Goal: Information Seeking & Learning: Obtain resource

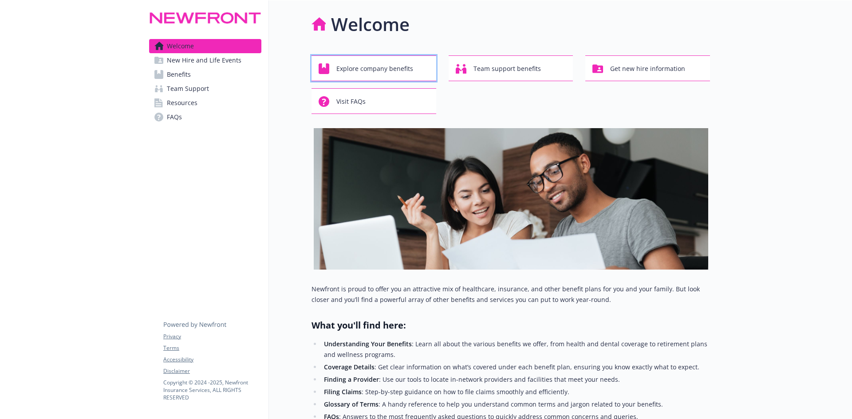
click at [375, 71] on span "Explore company benefits" at bounding box center [374, 68] width 77 height 17
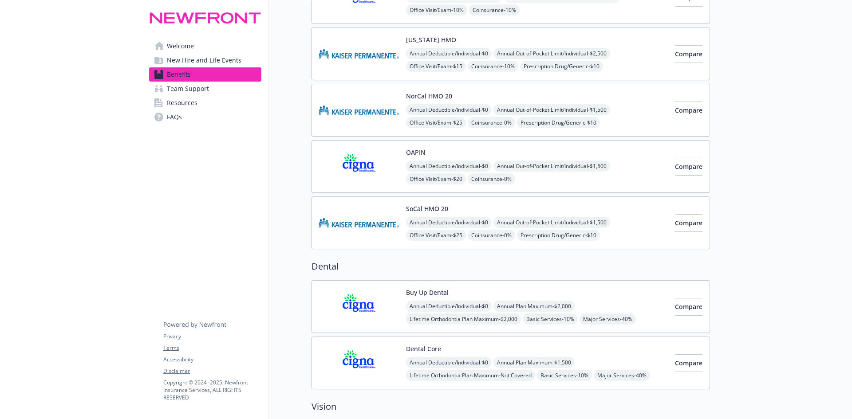
scroll to position [177, 0]
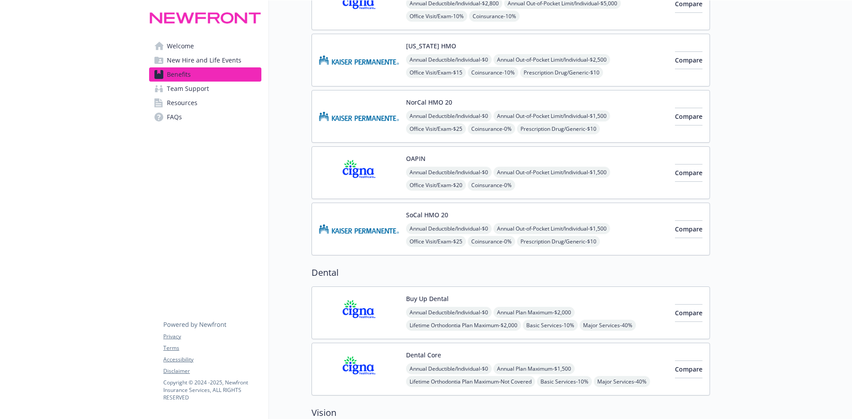
click at [180, 63] on span "New Hire and Life Events" at bounding box center [204, 60] width 75 height 14
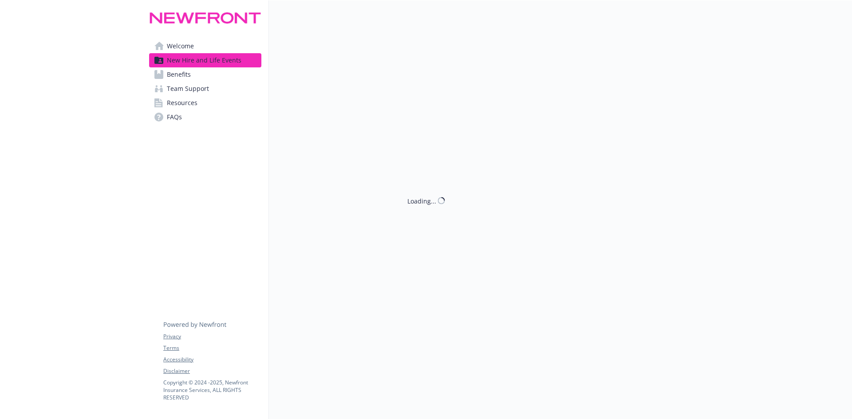
scroll to position [177, 0]
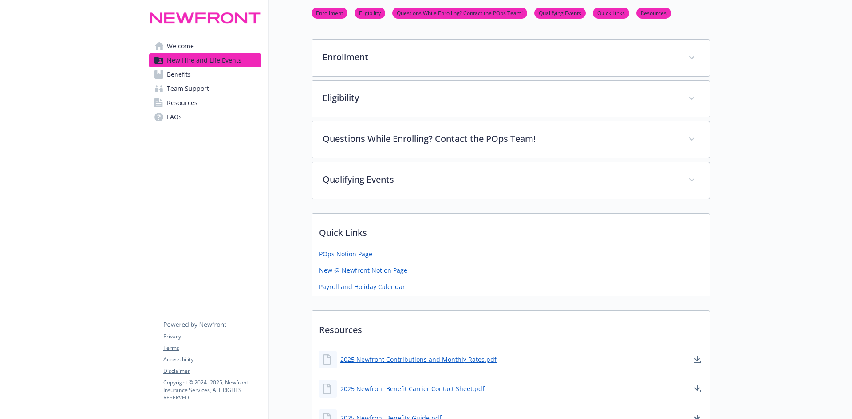
click at [182, 50] on span "Welcome" at bounding box center [180, 46] width 27 height 14
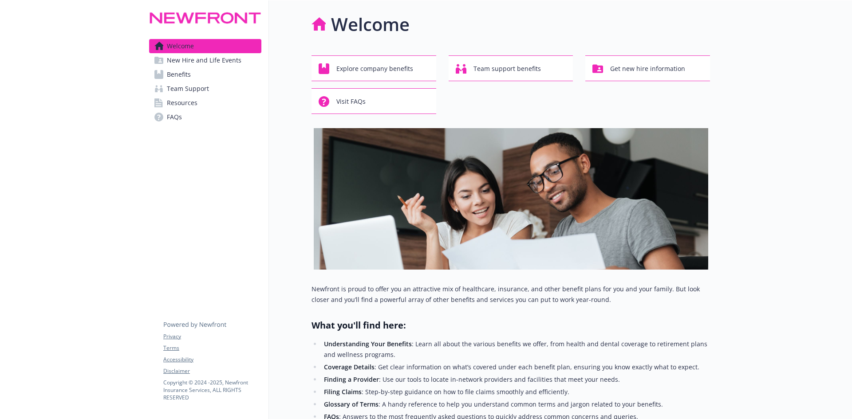
click at [177, 76] on span "Benefits" at bounding box center [179, 74] width 24 height 14
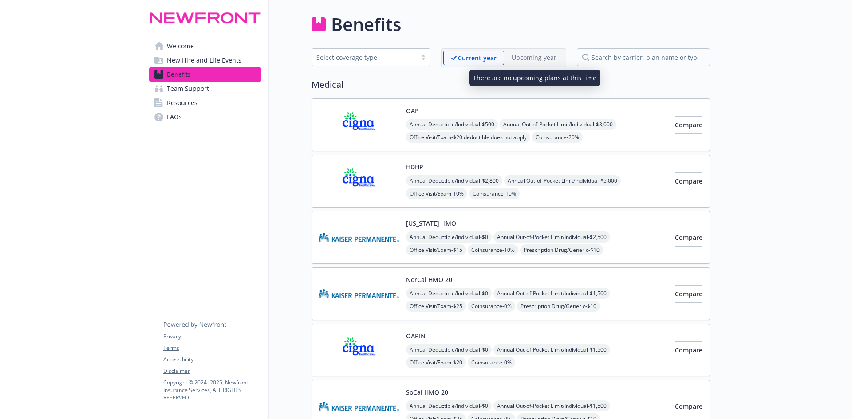
click at [525, 55] on p "Upcoming year" at bounding box center [534, 57] width 45 height 9
click at [527, 59] on p "Upcoming year" at bounding box center [534, 57] width 45 height 9
click at [533, 59] on p "Upcoming year" at bounding box center [534, 57] width 45 height 9
click at [465, 86] on h2 "Medical" at bounding box center [510, 84] width 398 height 13
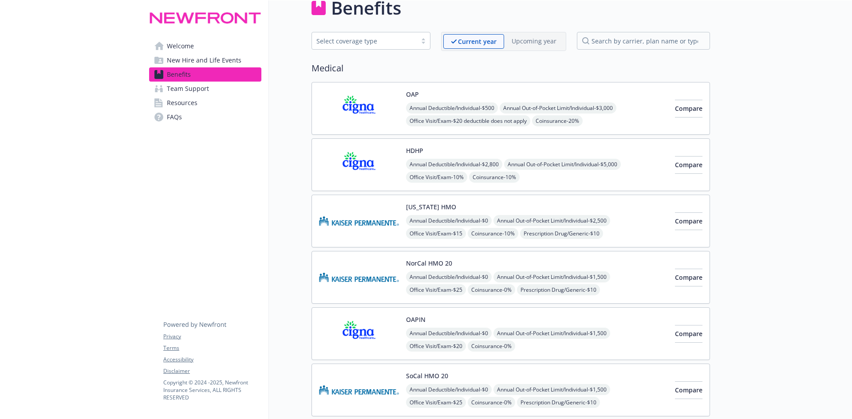
scroll to position [44, 0]
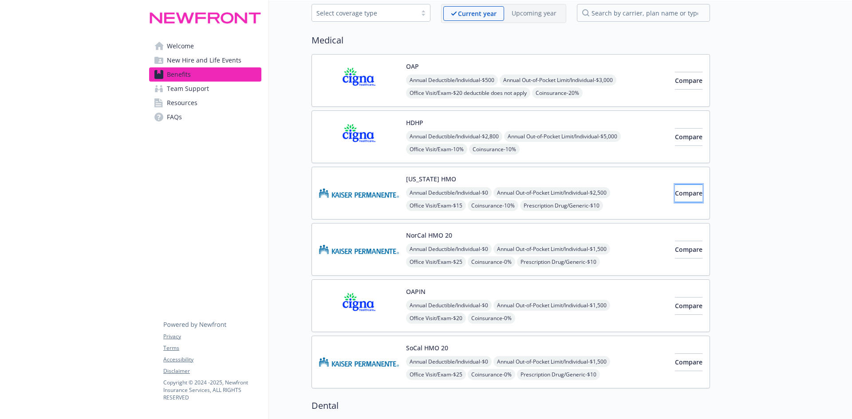
click at [684, 192] on span "Compare" at bounding box center [689, 193] width 28 height 8
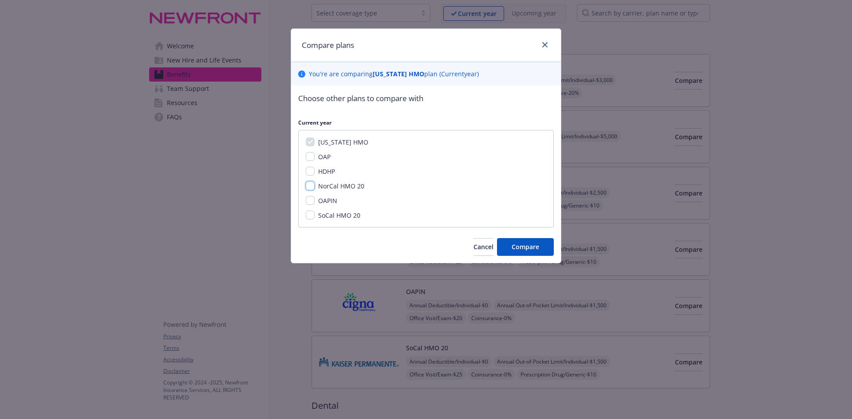
click at [310, 185] on input "NorCal HMO 20" at bounding box center [310, 185] width 9 height 9
checkbox input "true"
click at [519, 246] on span "Compare" at bounding box center [526, 247] width 28 height 8
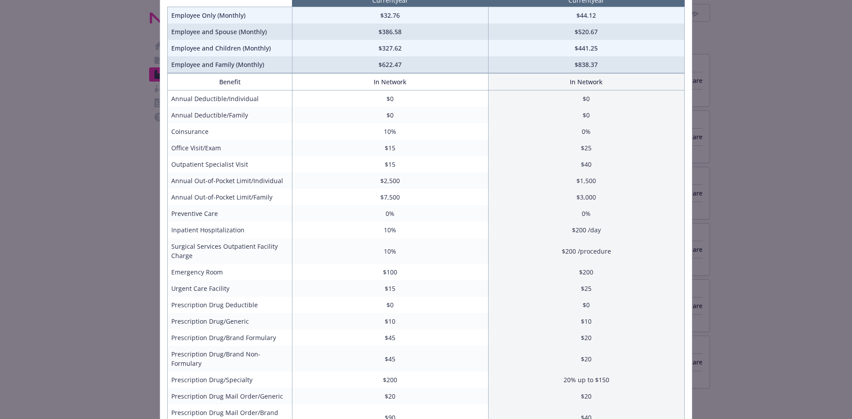
scroll to position [0, 0]
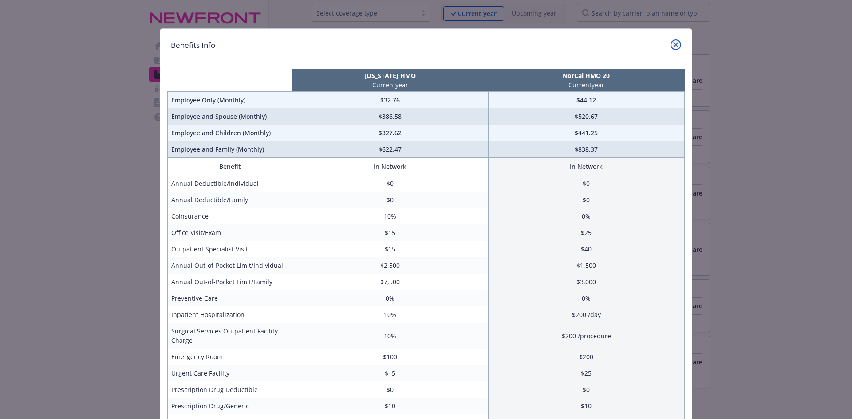
click at [675, 43] on link "close" at bounding box center [675, 44] width 11 height 11
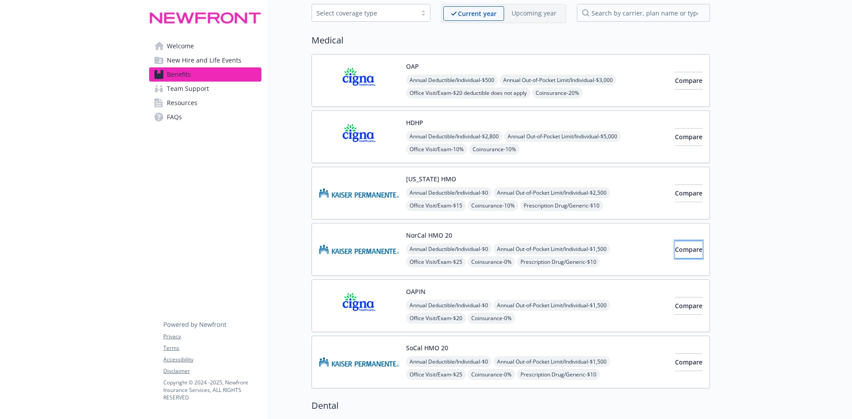
click at [675, 248] on span "Compare" at bounding box center [689, 249] width 28 height 8
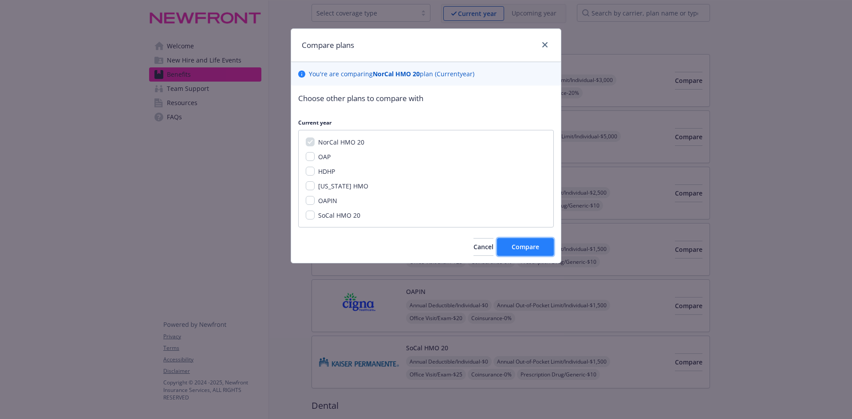
click at [519, 243] on span "Compare" at bounding box center [526, 247] width 28 height 8
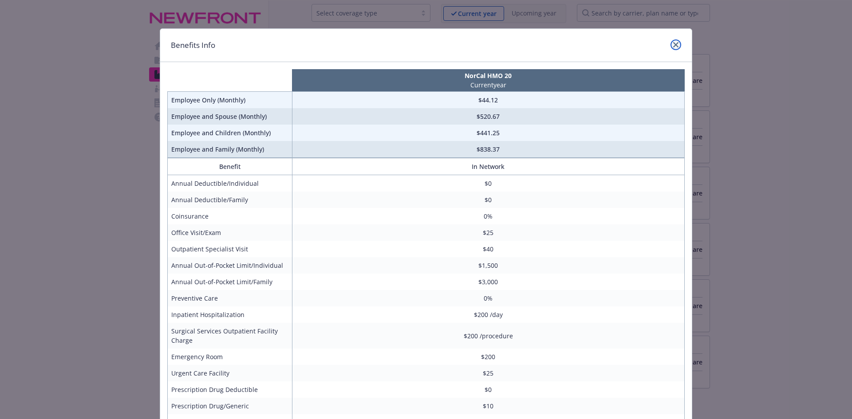
click at [673, 43] on icon "close" at bounding box center [675, 44] width 5 height 5
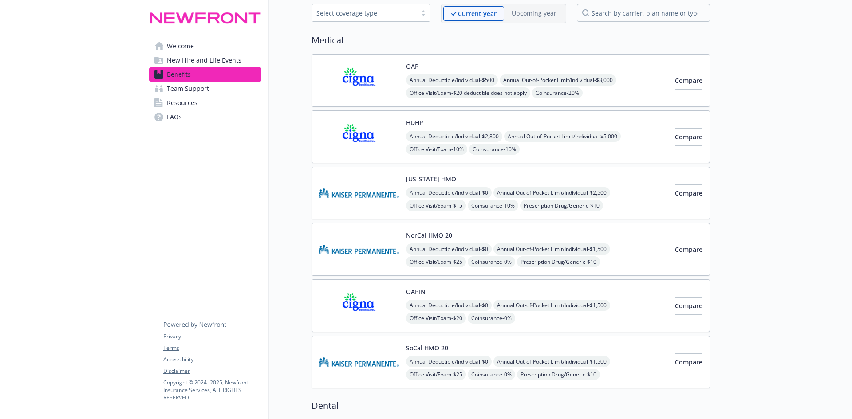
click at [194, 106] on span "Resources" at bounding box center [182, 103] width 31 height 14
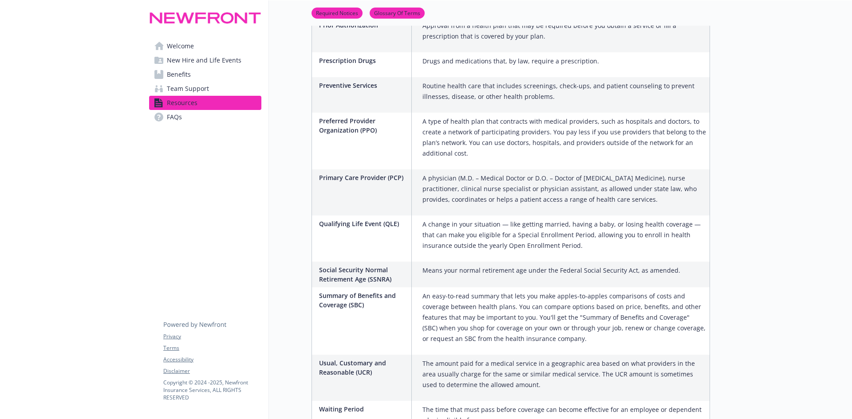
scroll to position [1420, 0]
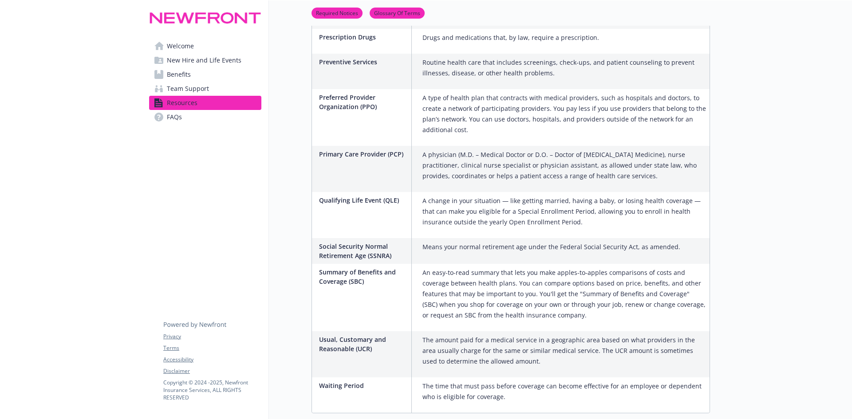
click at [177, 85] on span "Team Support" at bounding box center [188, 89] width 42 height 14
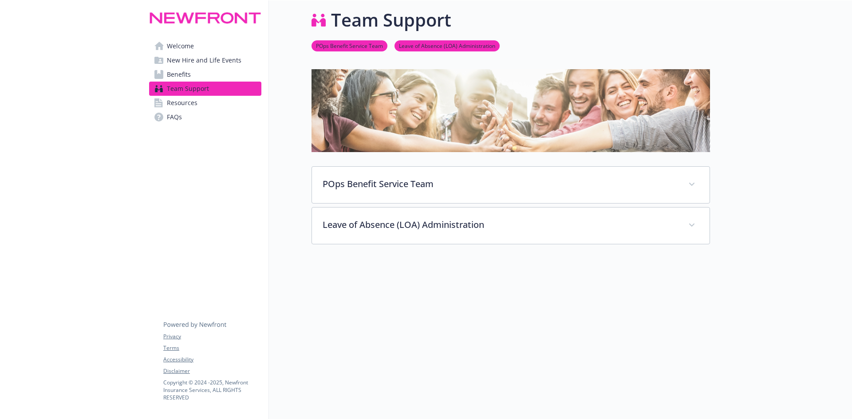
scroll to position [11, 0]
click at [181, 75] on span "Benefits" at bounding box center [179, 74] width 24 height 14
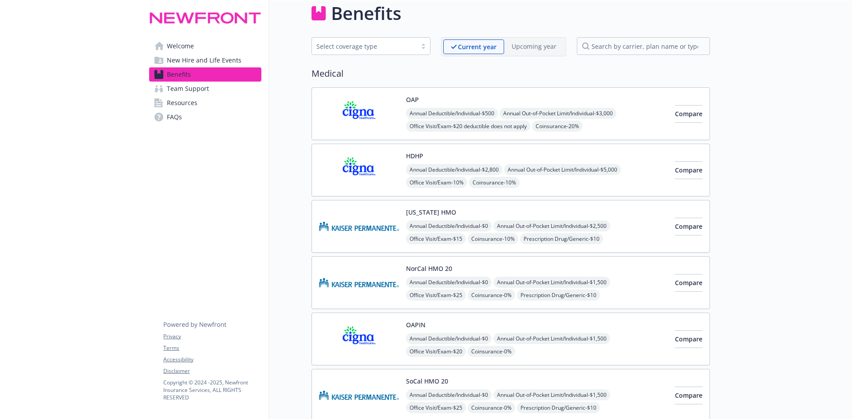
click at [186, 60] on span "New Hire and Life Events" at bounding box center [204, 60] width 75 height 14
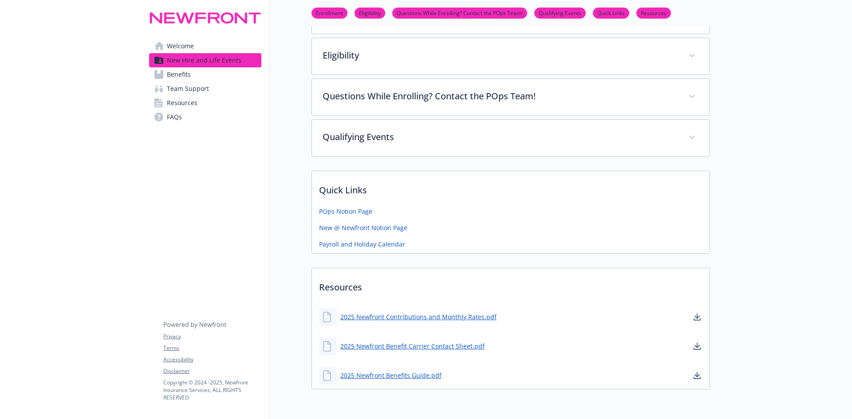
scroll to position [261, 0]
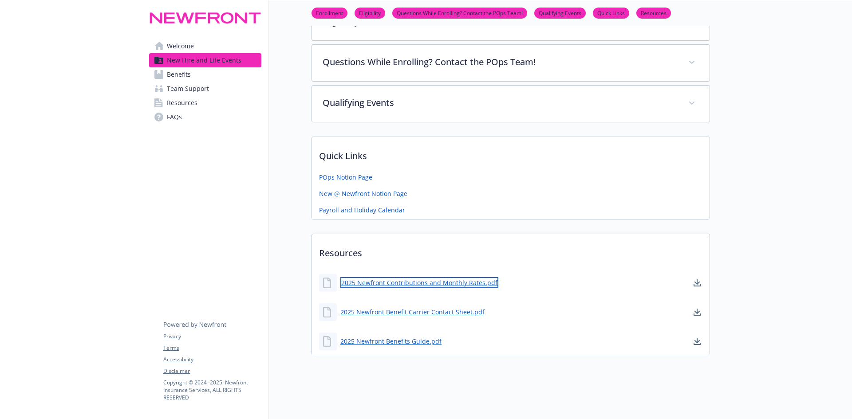
click at [405, 277] on link "2025 Newfront Contributions and Monthly Rates.pdf" at bounding box center [419, 282] width 158 height 11
click at [378, 278] on link "2025 Newfront Contributions and Monthly Rates.pdf" at bounding box center [419, 282] width 158 height 11
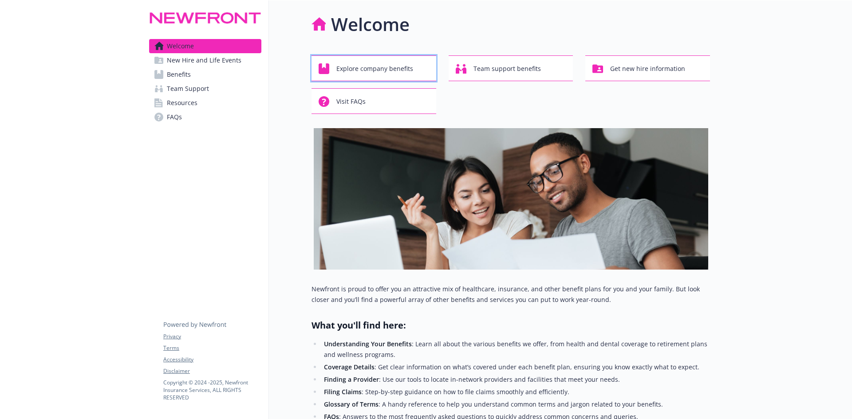
click at [364, 67] on span "Explore company benefits" at bounding box center [374, 68] width 77 height 17
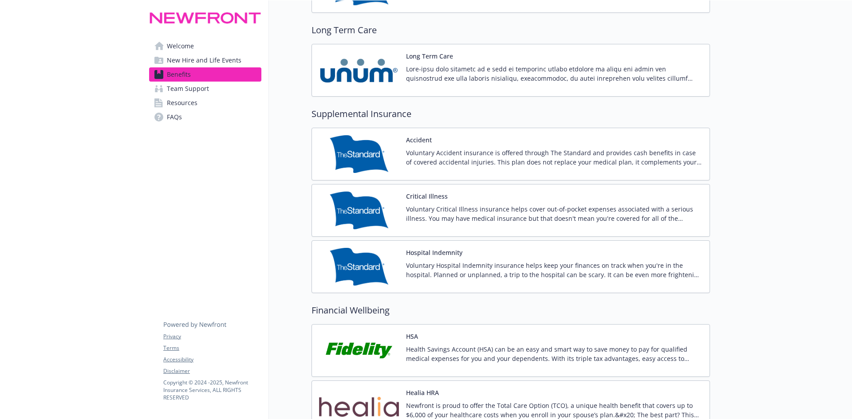
scroll to position [1153, 0]
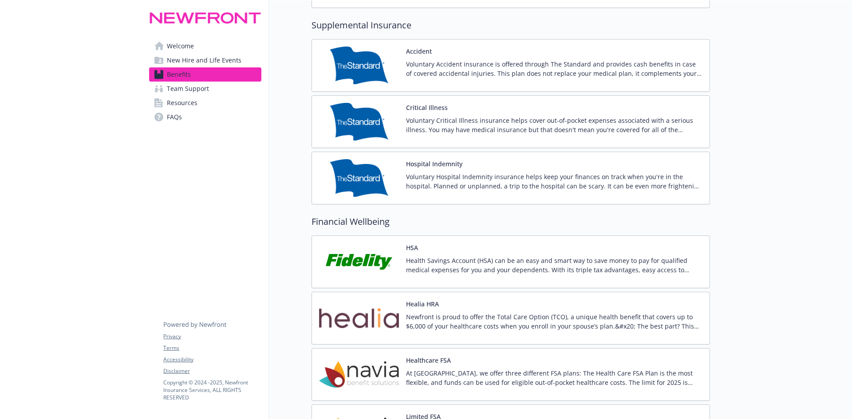
click at [362, 265] on img at bounding box center [359, 262] width 80 height 38
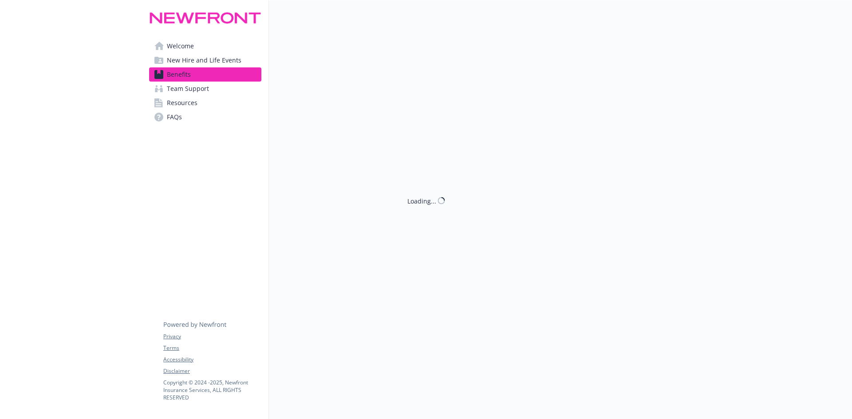
scroll to position [1153, 0]
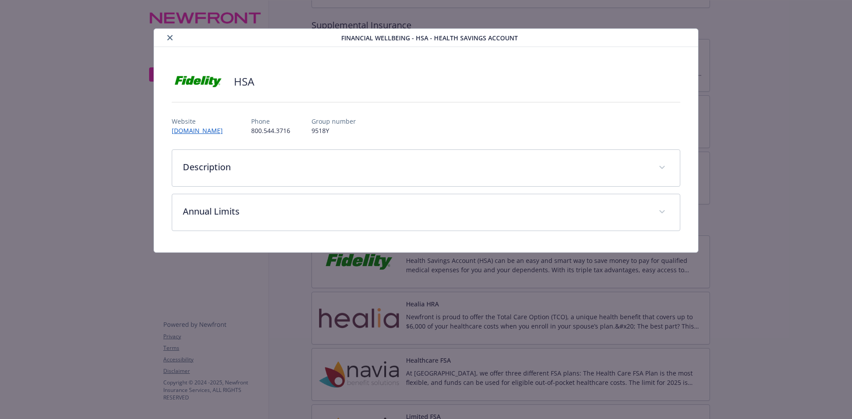
click at [164, 40] on div "details for plan Financial Wellbeing - HSA - Health Savings Account" at bounding box center [249, 37] width 184 height 11
click at [169, 39] on icon "close" at bounding box center [169, 37] width 5 height 5
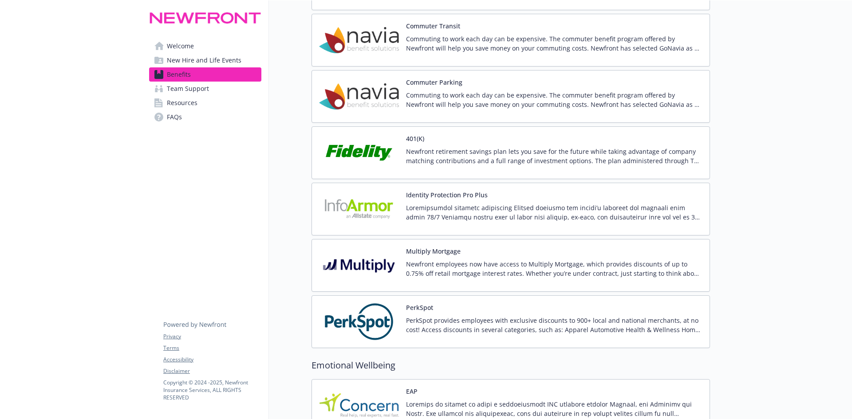
scroll to position [1641, 0]
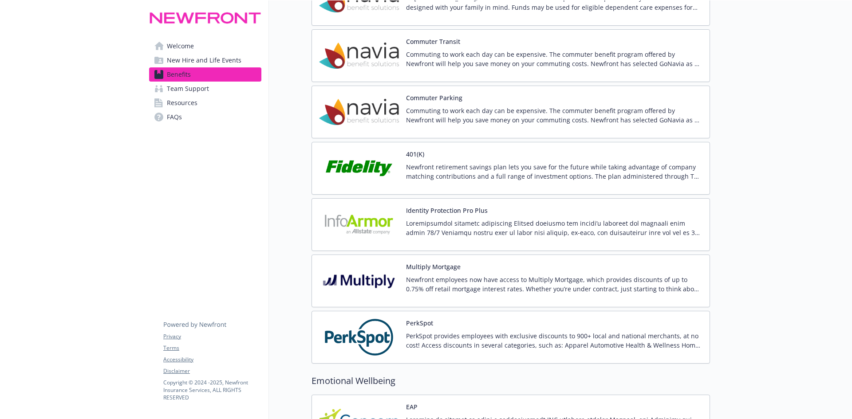
click at [417, 165] on p "Newfront retirement savings plan lets you save for the future while taking adva…" at bounding box center [554, 171] width 296 height 19
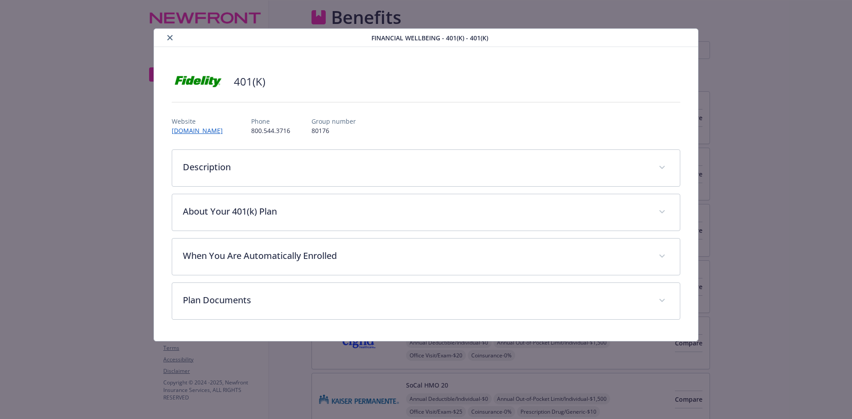
scroll to position [1641, 0]
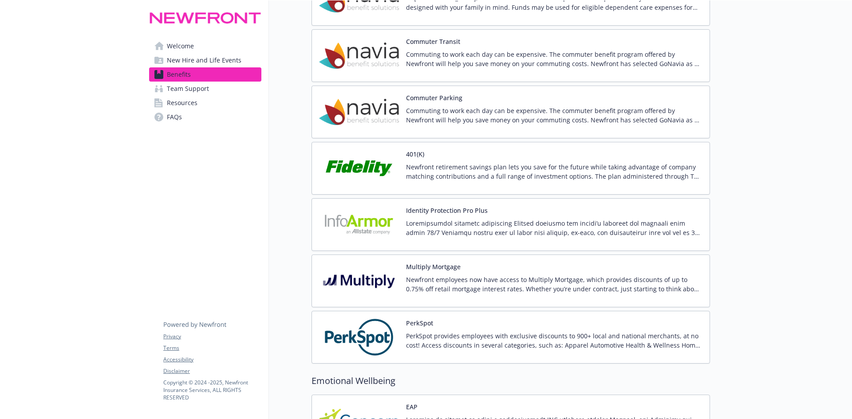
click at [656, 169] on p "Newfront retirement savings plan lets you save for the future while taking adva…" at bounding box center [554, 171] width 296 height 19
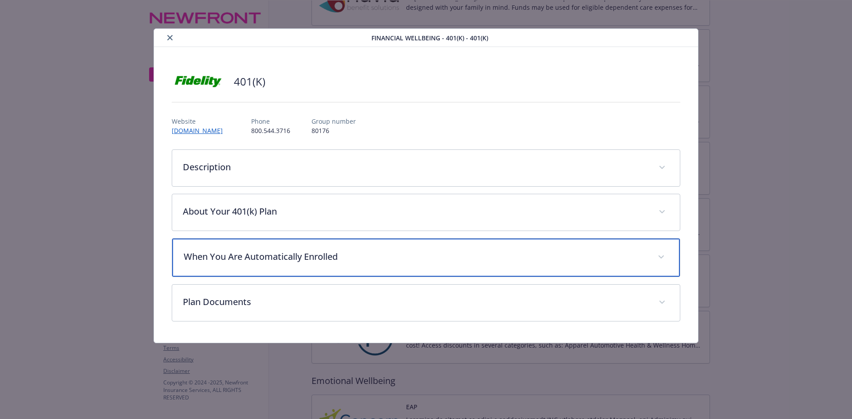
click at [658, 256] on span "details for plan Financial Wellbeing - 401(K) - 401(k)" at bounding box center [661, 257] width 14 height 14
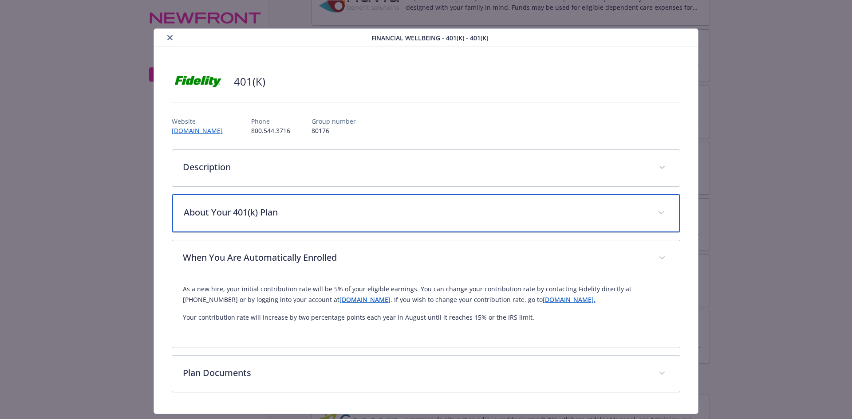
click at [262, 212] on p "About Your 401(k) Plan" at bounding box center [416, 212] width 464 height 13
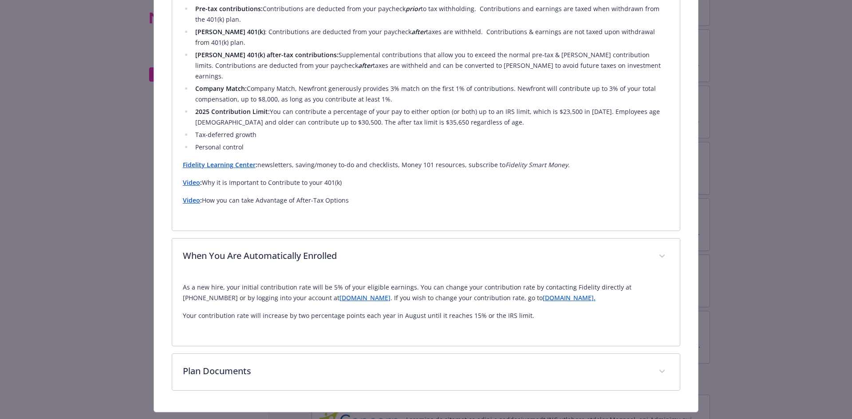
scroll to position [325, 0]
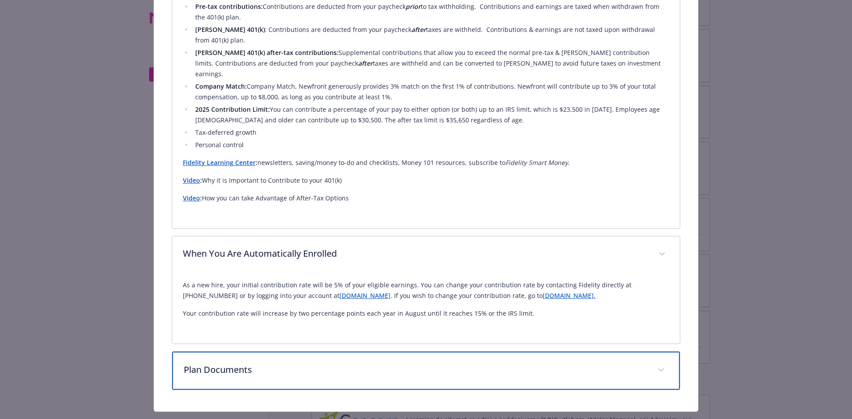
click at [226, 363] on p "Plan Documents" at bounding box center [416, 369] width 464 height 13
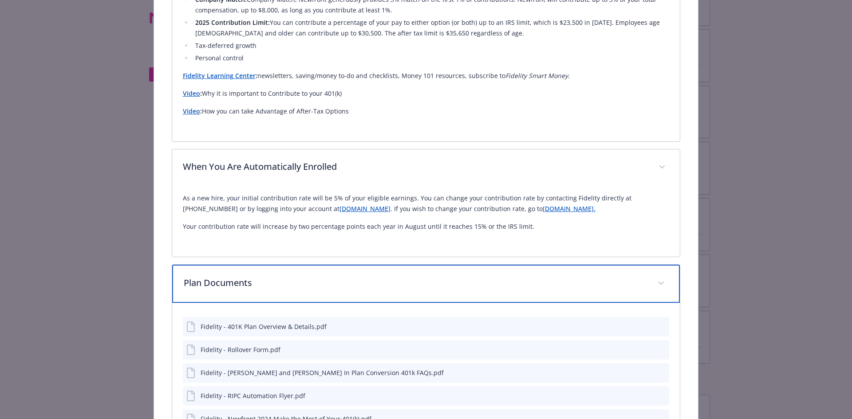
scroll to position [456, 0]
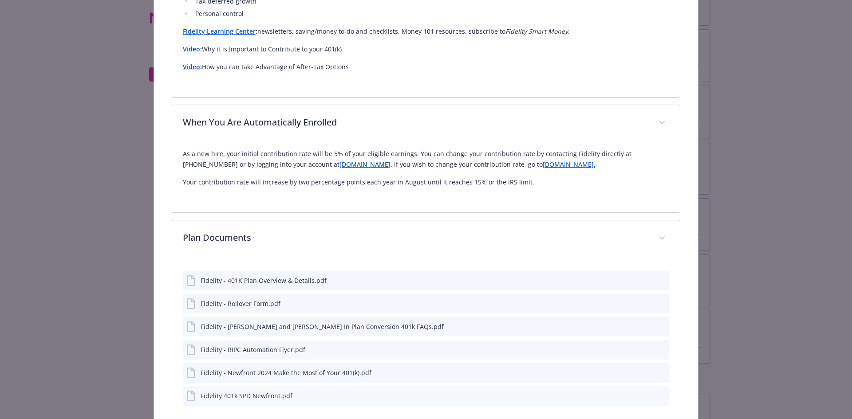
drag, startPoint x: 210, startPoint y: 304, endPoint x: 189, endPoint y: 305, distance: 21.3
click at [209, 322] on div "Fidelity - [PERSON_NAME] and [PERSON_NAME] In Plan Conversion 401k FAQs.pdf" at bounding box center [322, 326] width 243 height 9
click at [187, 322] on icon "details for plan Financial Wellbeing - 401(K) - 401(k)" at bounding box center [191, 327] width 11 height 11
click at [209, 322] on div "Fidelity - [PERSON_NAME] and [PERSON_NAME] In Plan Conversion 401k FAQs.pdf" at bounding box center [322, 326] width 243 height 9
click at [299, 322] on div "Fidelity - [PERSON_NAME] and [PERSON_NAME] In Plan Conversion 401k FAQs.pdf" at bounding box center [322, 326] width 243 height 9
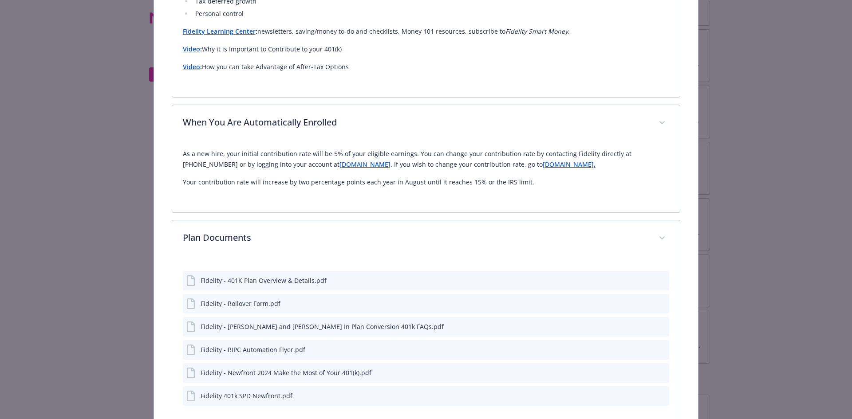
click at [643, 323] on icon "download file" at bounding box center [646, 325] width 6 height 5
